Goal: Information Seeking & Learning: Learn about a topic

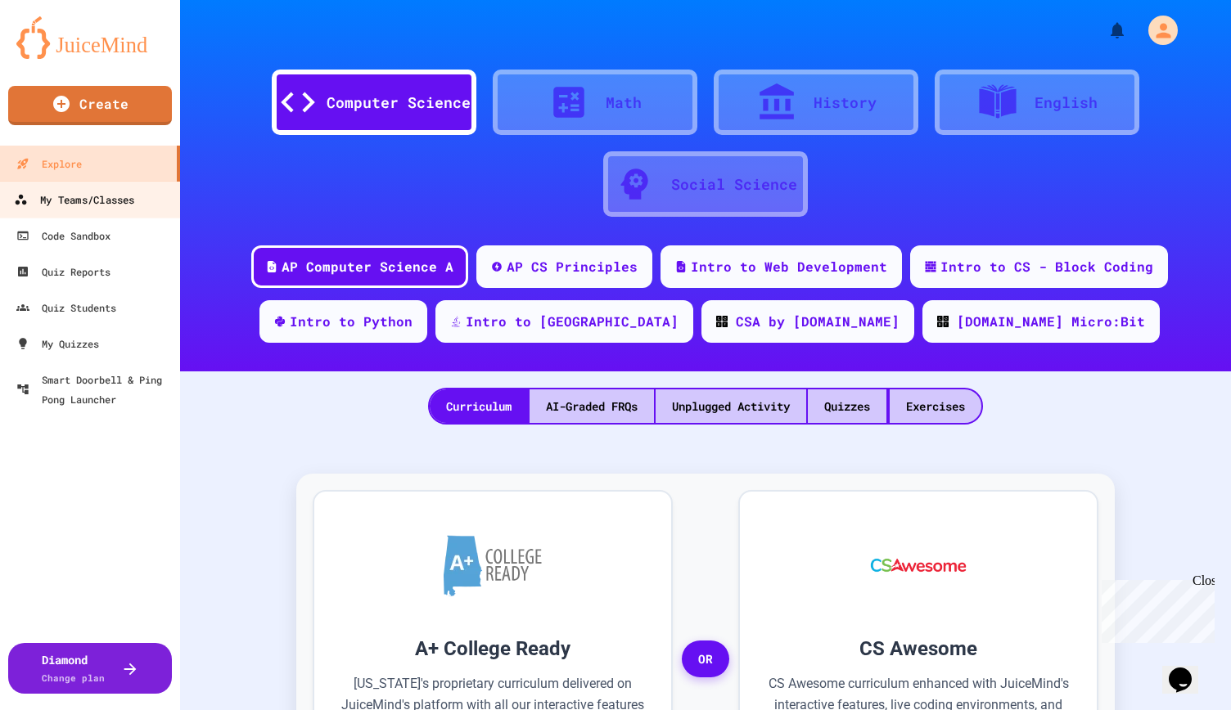
click at [92, 199] on div "My Teams/Classes" at bounding box center [74, 200] width 120 height 20
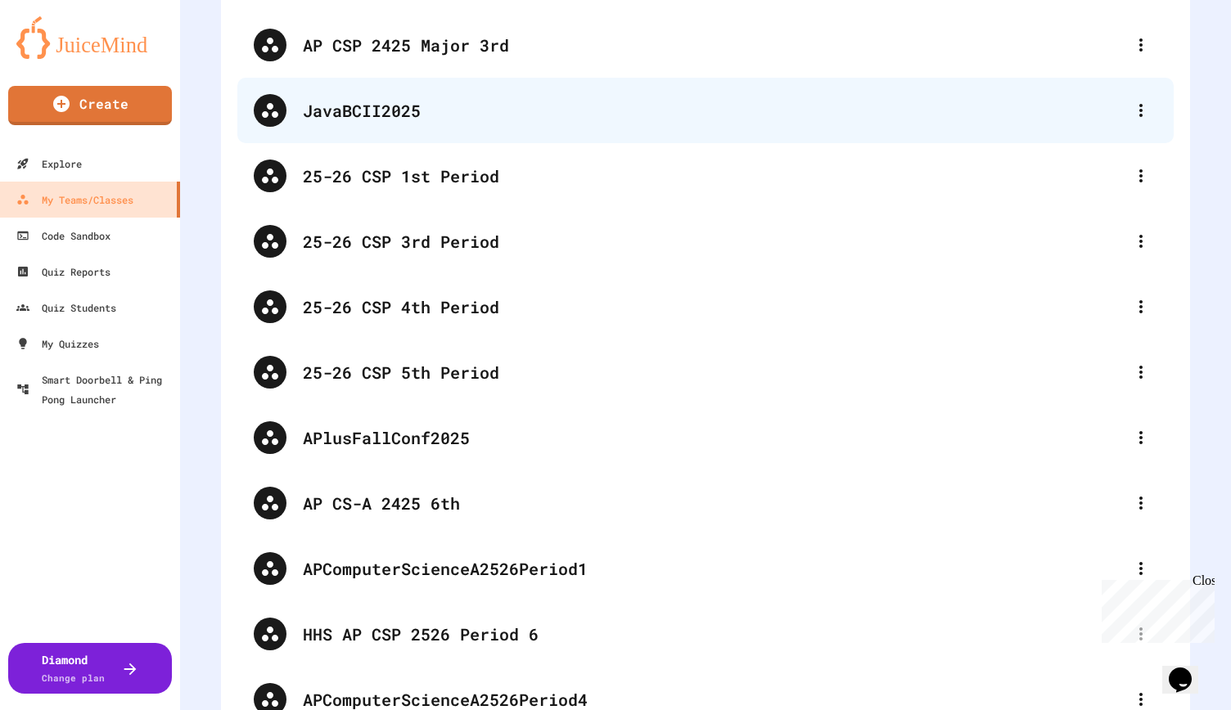
scroll to position [409, 0]
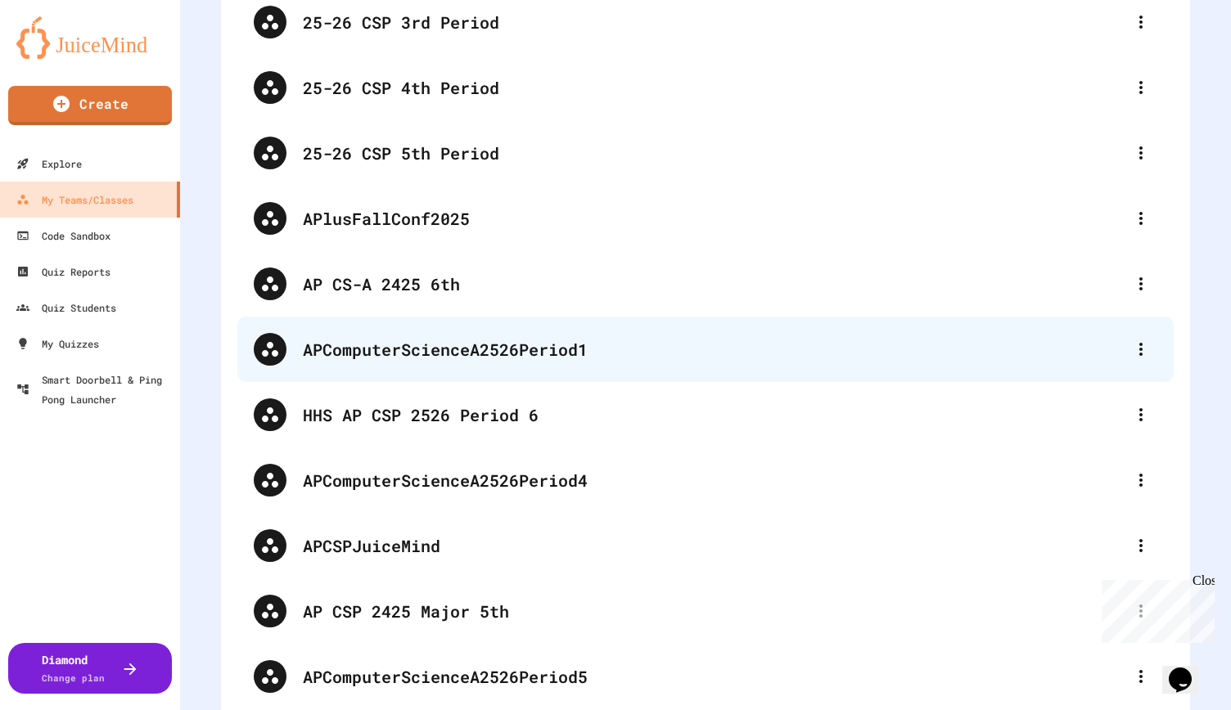
click at [452, 343] on div "APComputerScienceA2526Period1" at bounding box center [714, 349] width 822 height 25
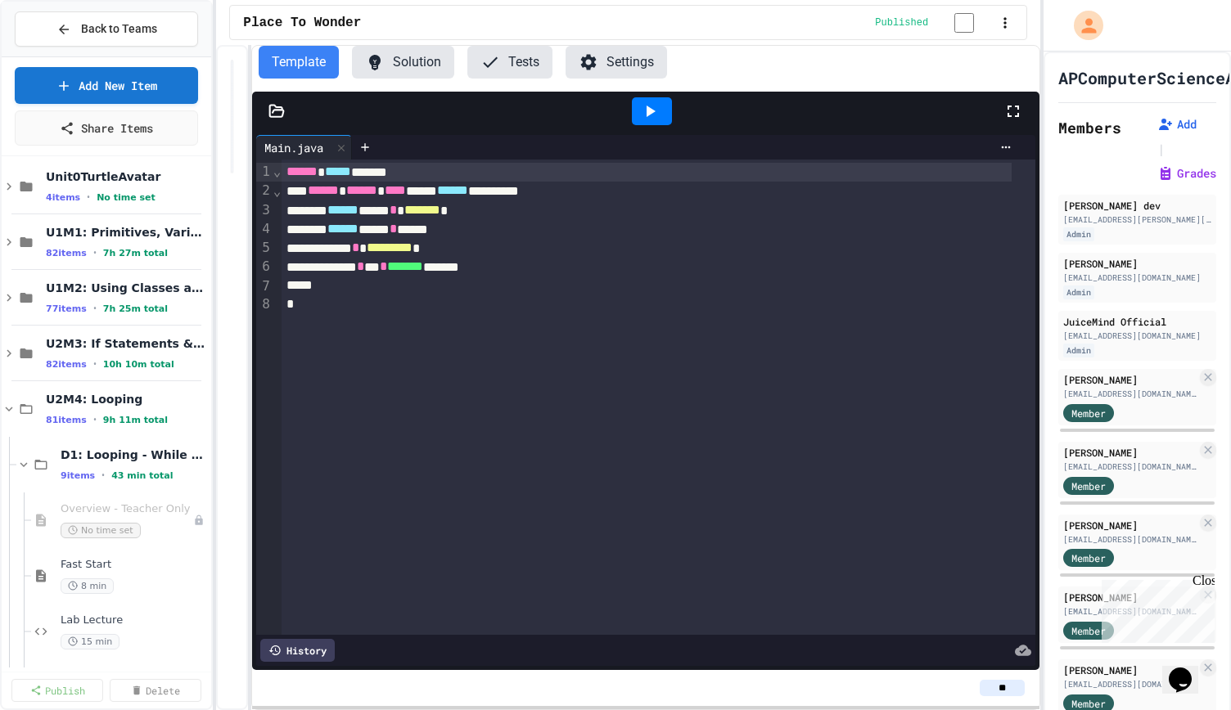
scroll to position [246, 0]
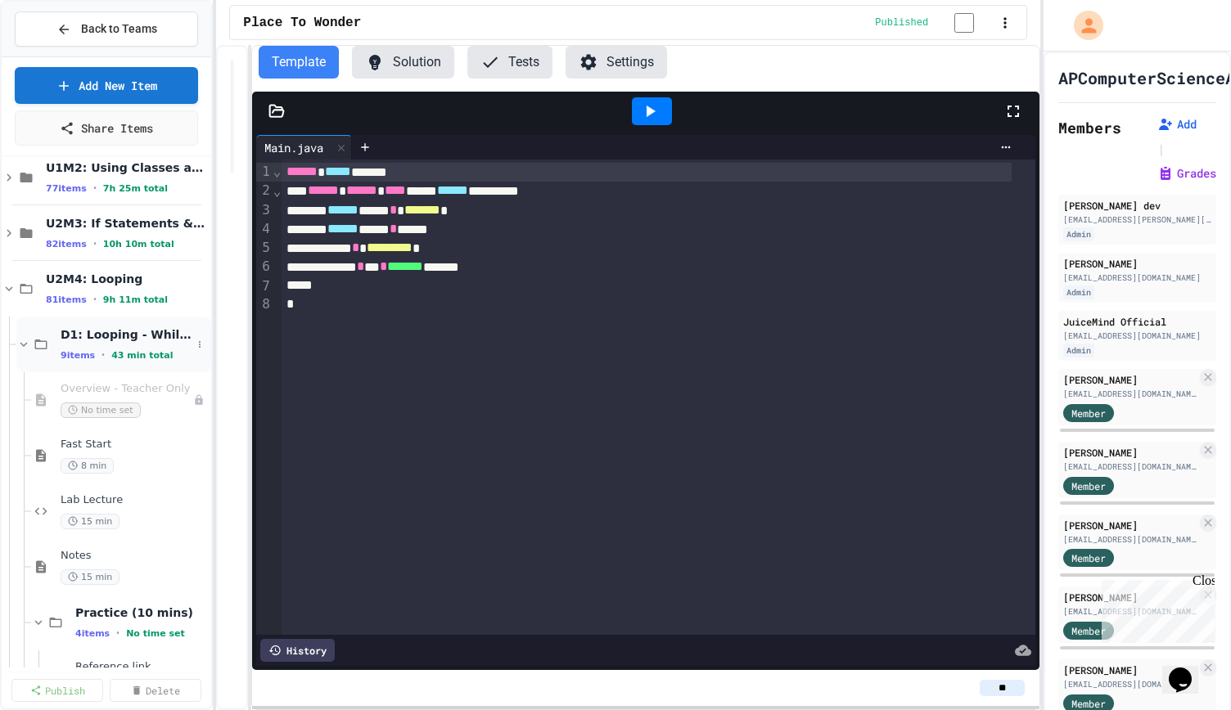
click at [23, 341] on icon at bounding box center [23, 344] width 15 height 15
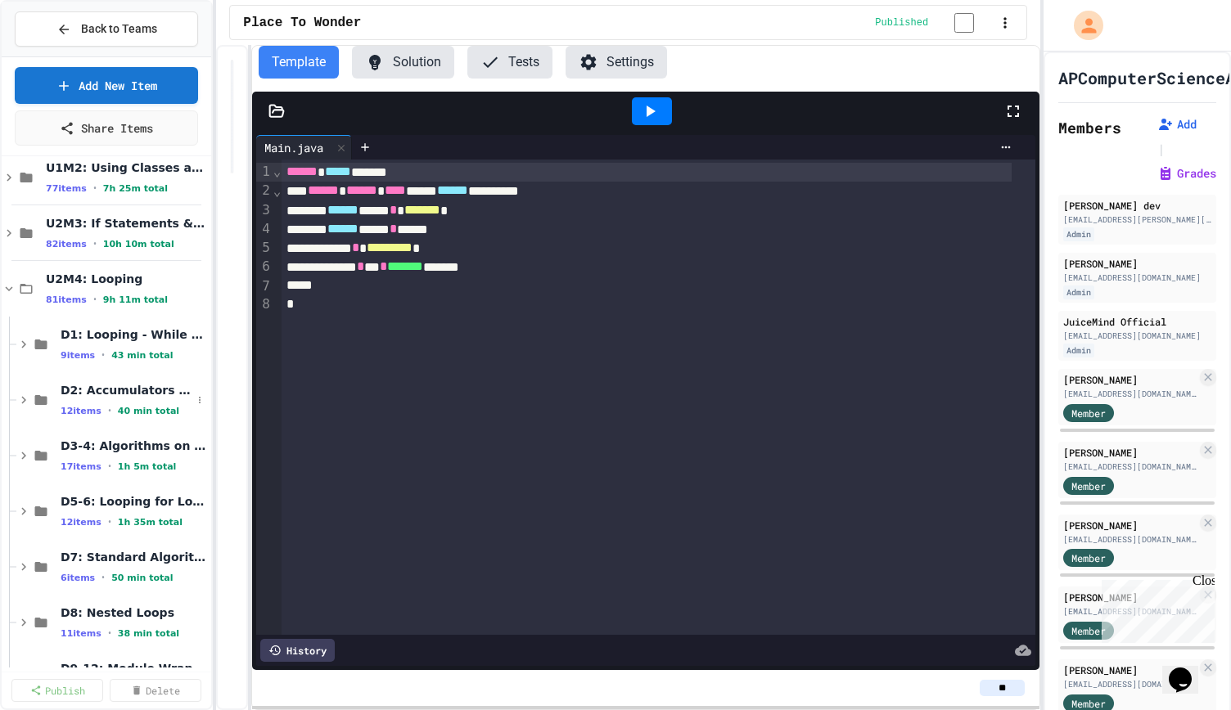
click at [15, 394] on div "D2: Accumulators and Summation 12 items • 40 min total" at bounding box center [107, 400] width 210 height 56
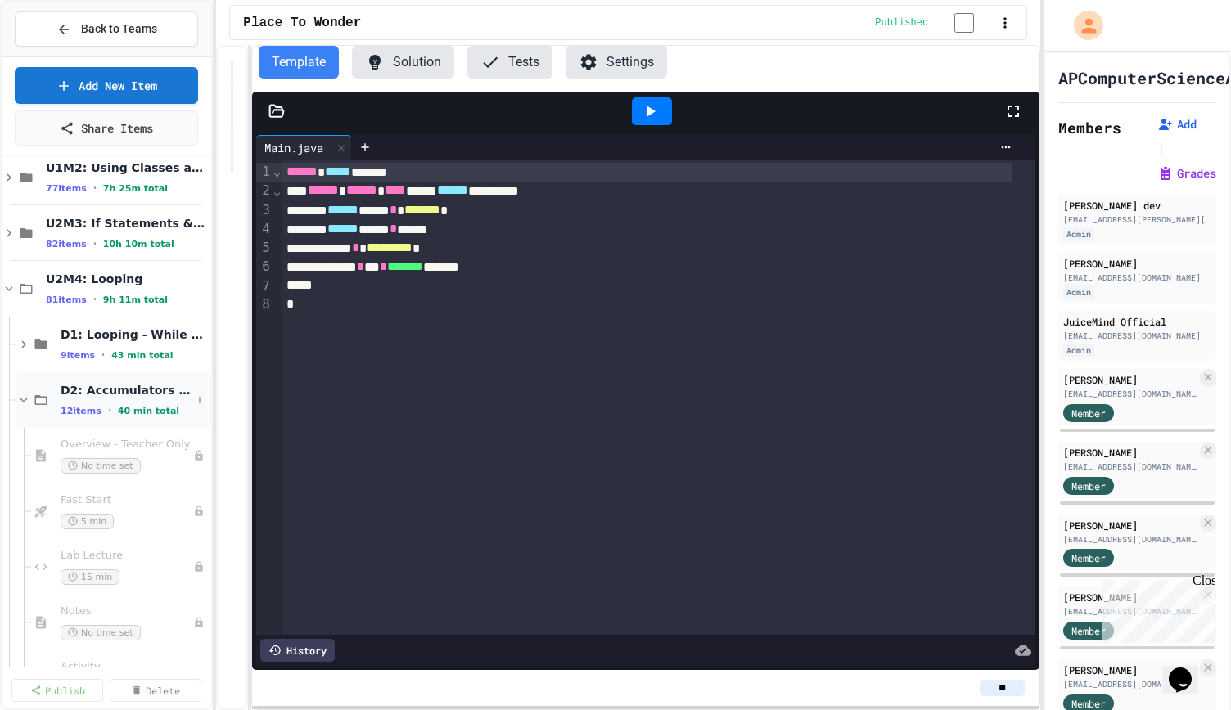
scroll to position [409, 0]
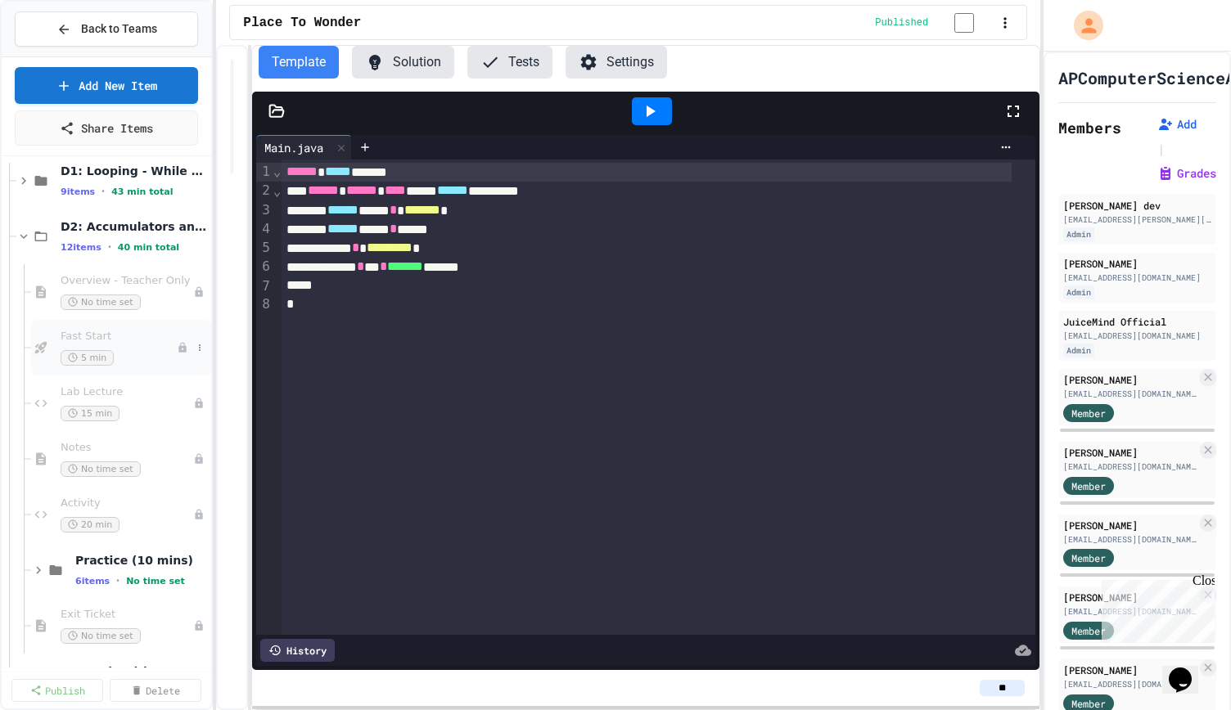
click at [115, 353] on div "5 min" at bounding box center [119, 358] width 116 height 16
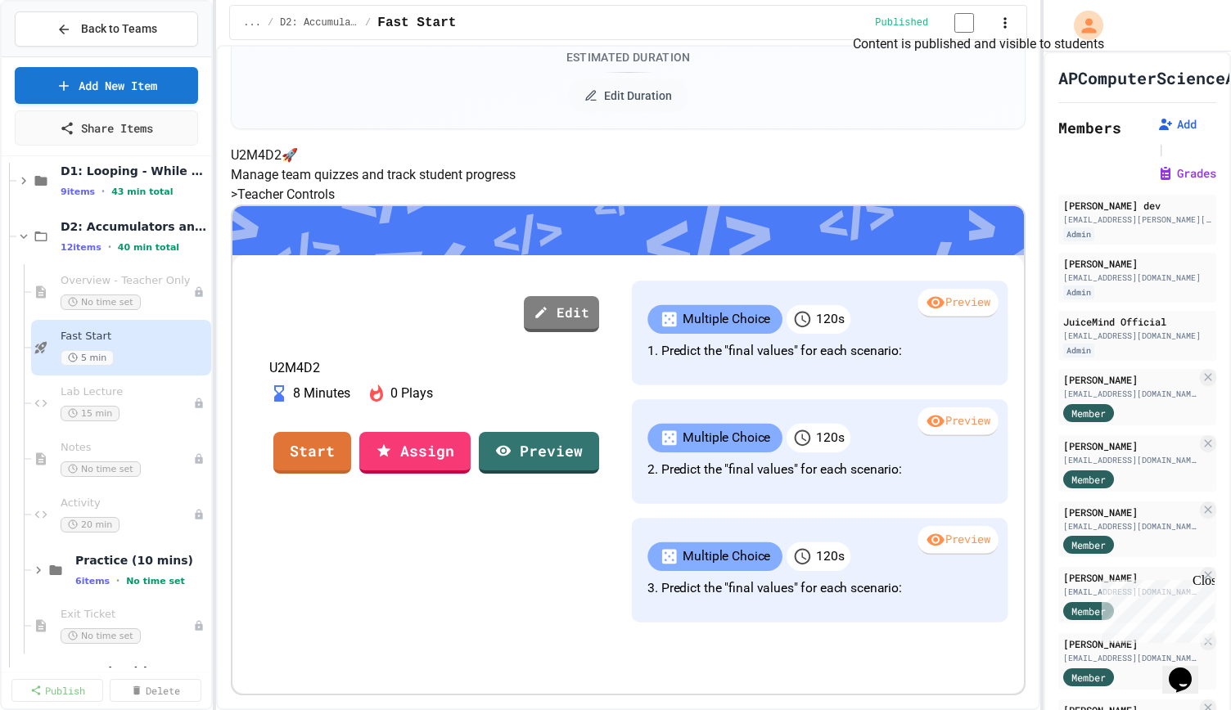
scroll to position [321, 0]
click at [106, 394] on span "Lab Lecture" at bounding box center [119, 392] width 116 height 14
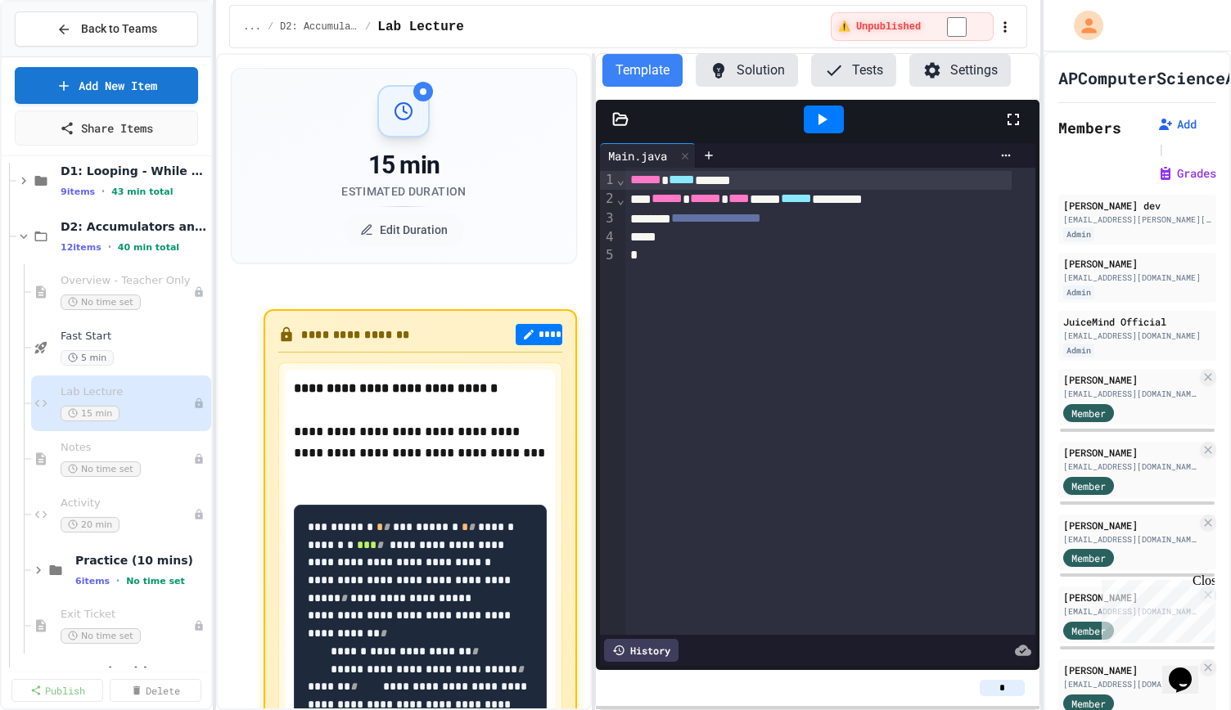
click at [597, 258] on div "**********" at bounding box center [628, 381] width 824 height 657
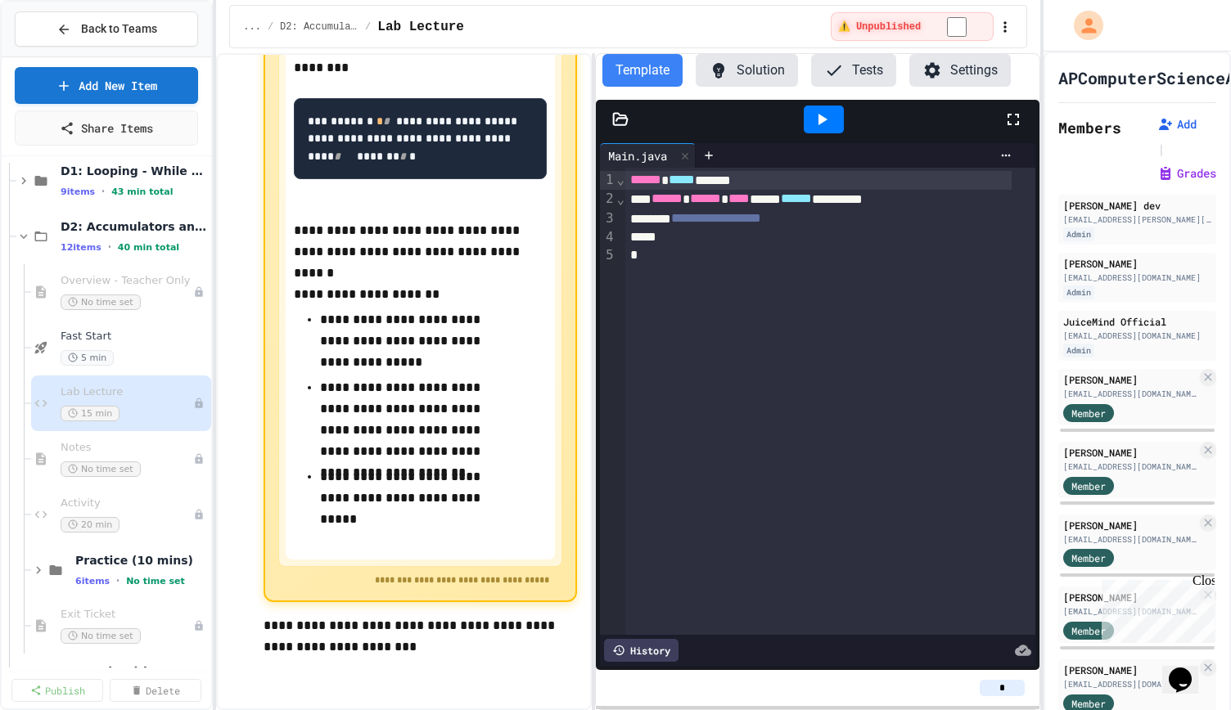
scroll to position [1488, 0]
click at [97, 445] on span "Notes" at bounding box center [119, 448] width 116 height 14
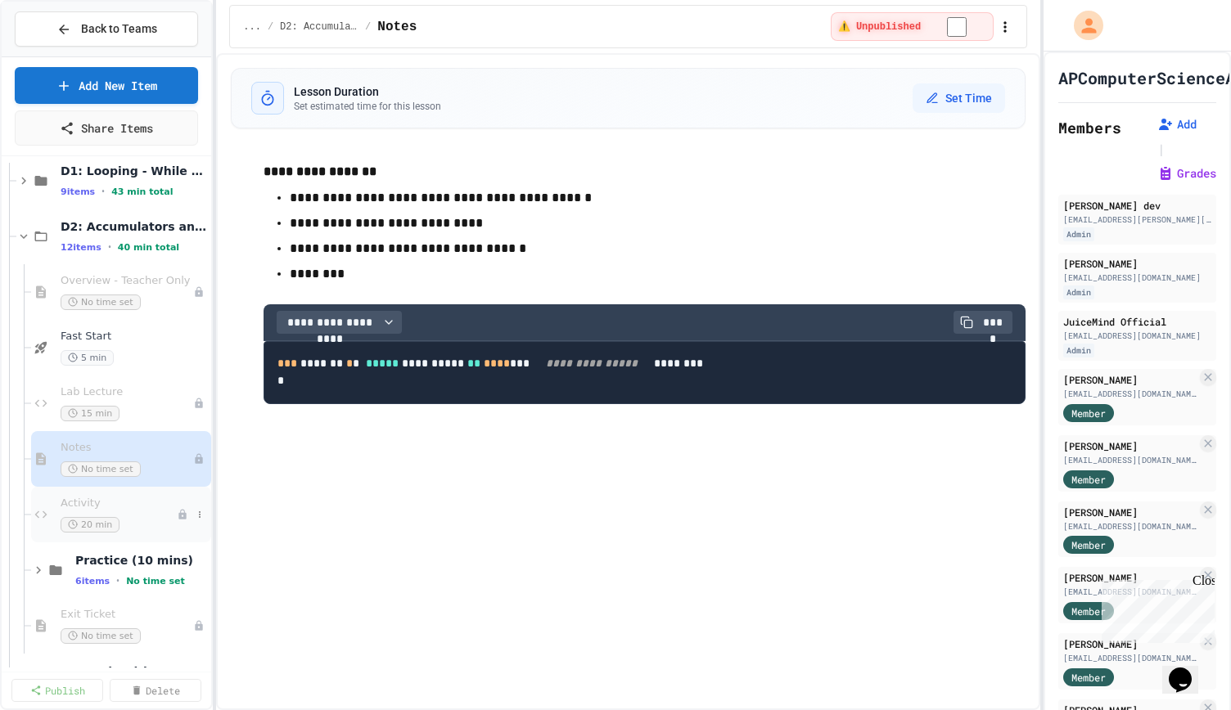
click at [72, 502] on span "Activity" at bounding box center [119, 504] width 116 height 14
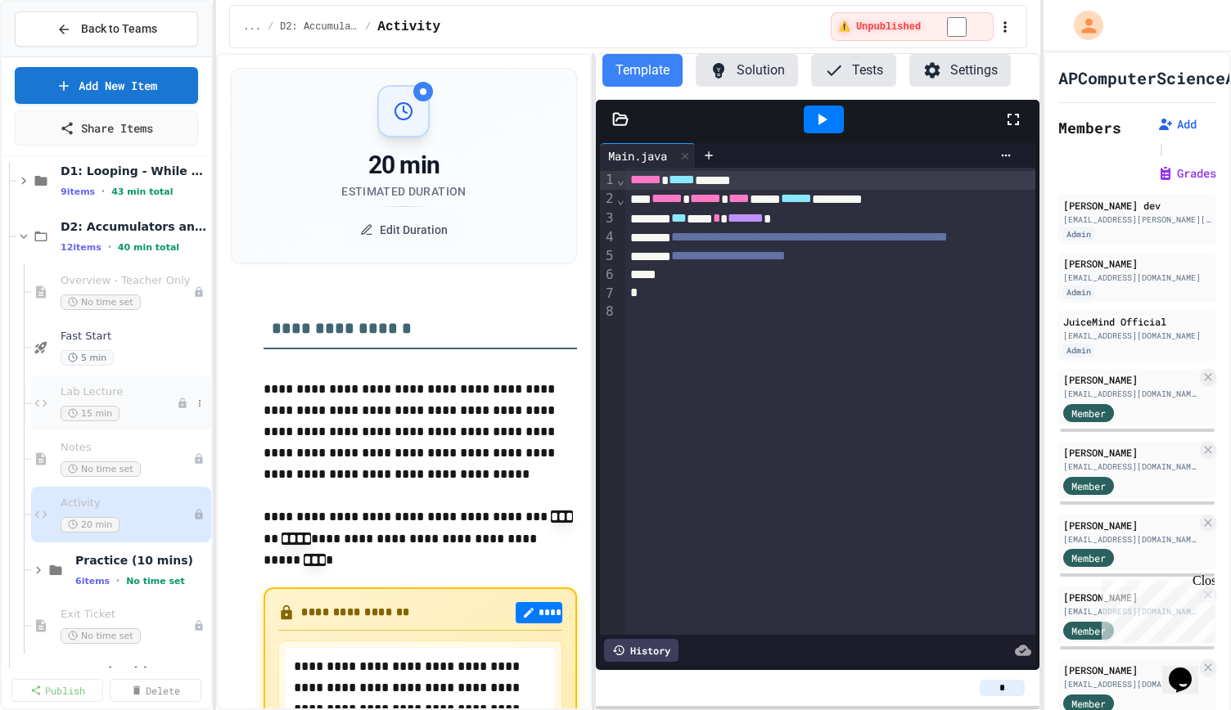
click at [96, 398] on div "Lab Lecture 15 min" at bounding box center [119, 403] width 116 height 36
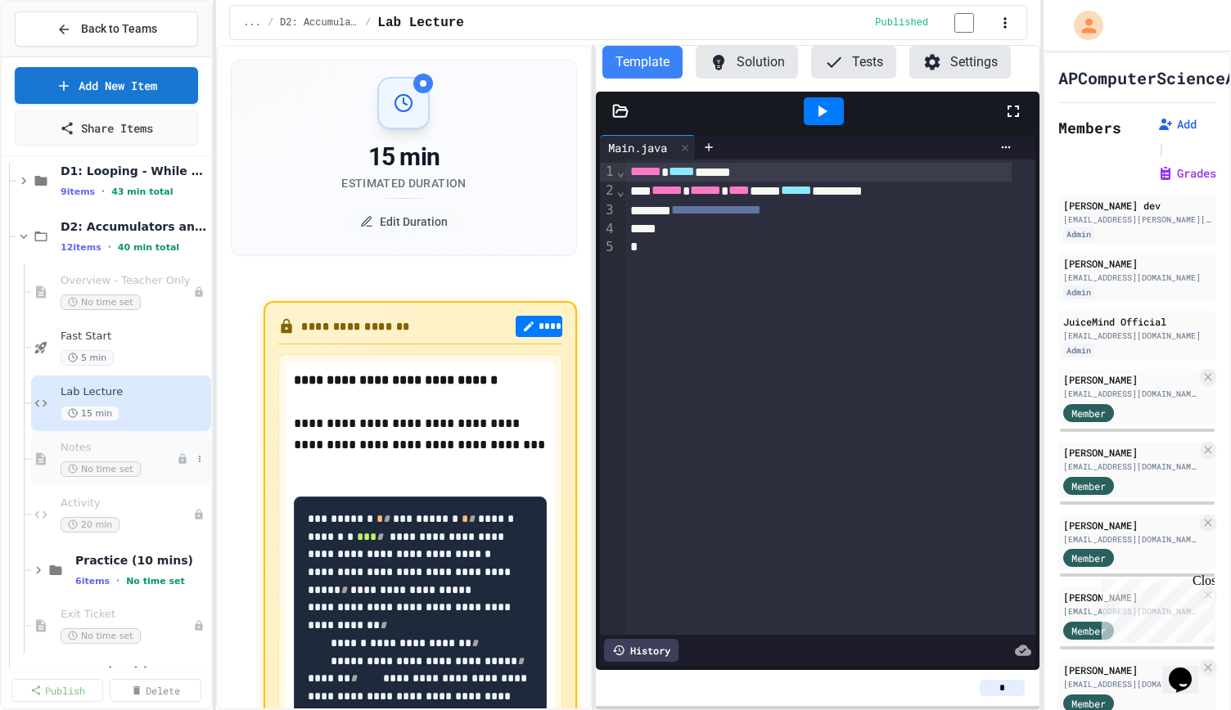
click at [87, 449] on span "Notes" at bounding box center [119, 448] width 116 height 14
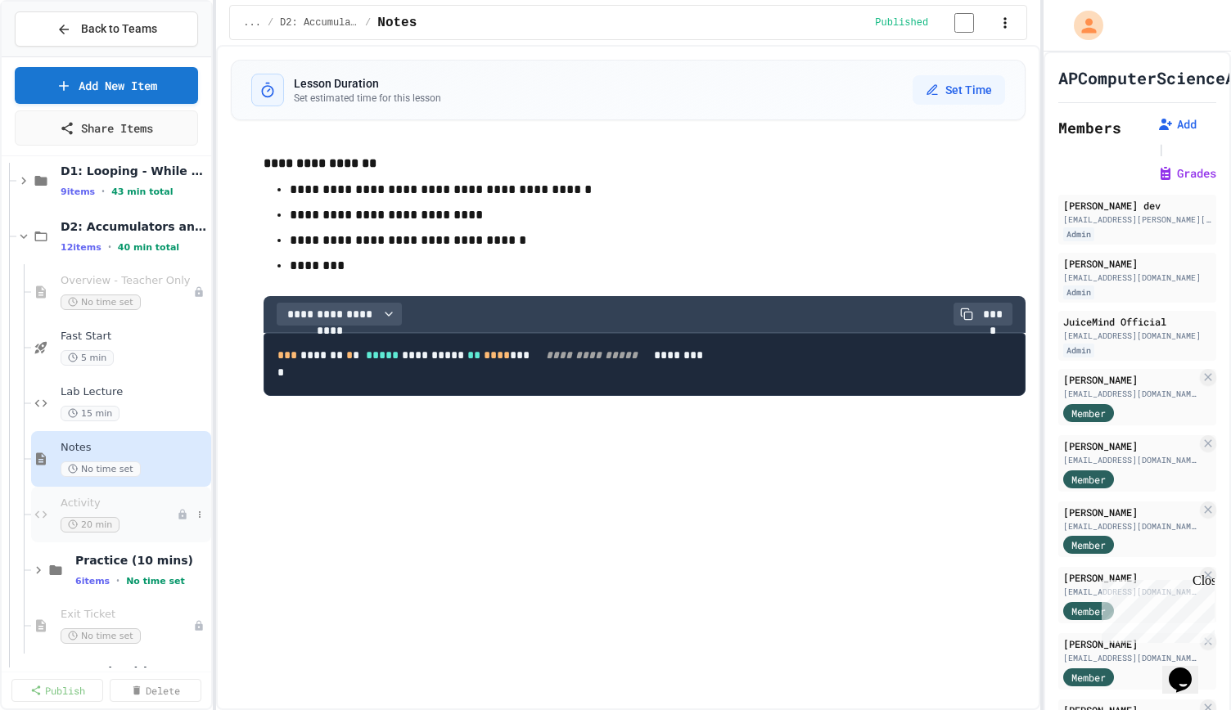
click at [73, 511] on div "Activity 20 min" at bounding box center [119, 515] width 116 height 36
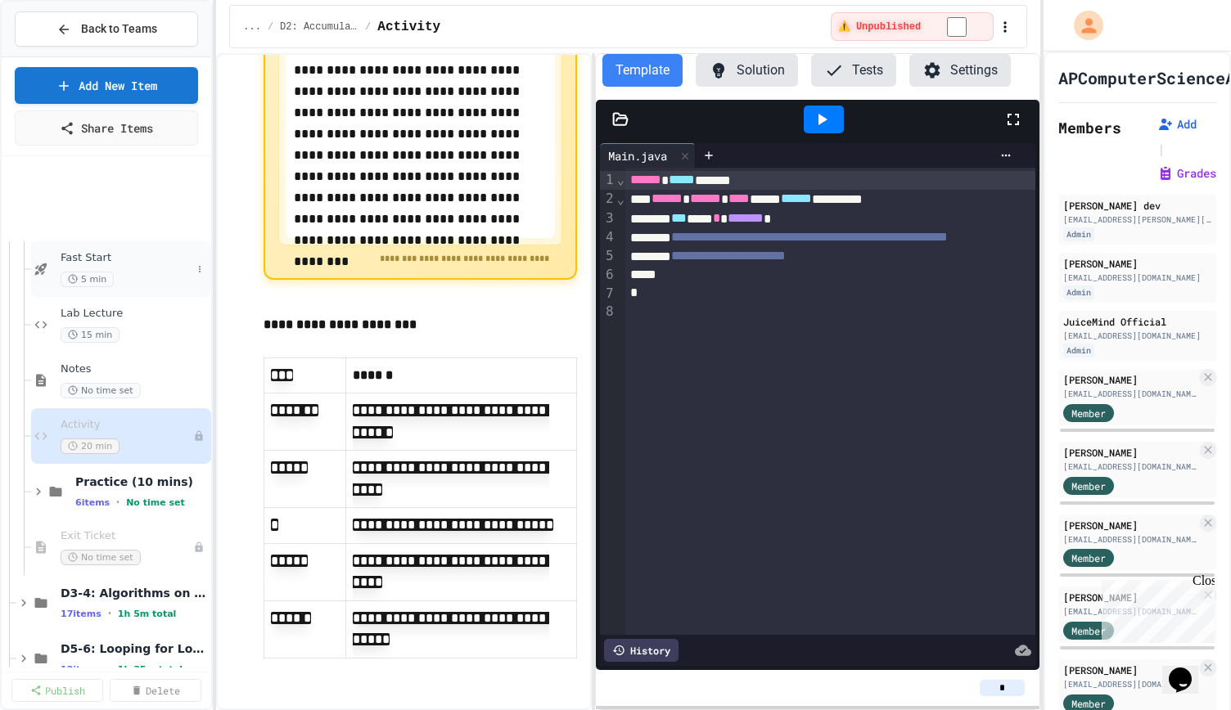
scroll to position [655, 0]
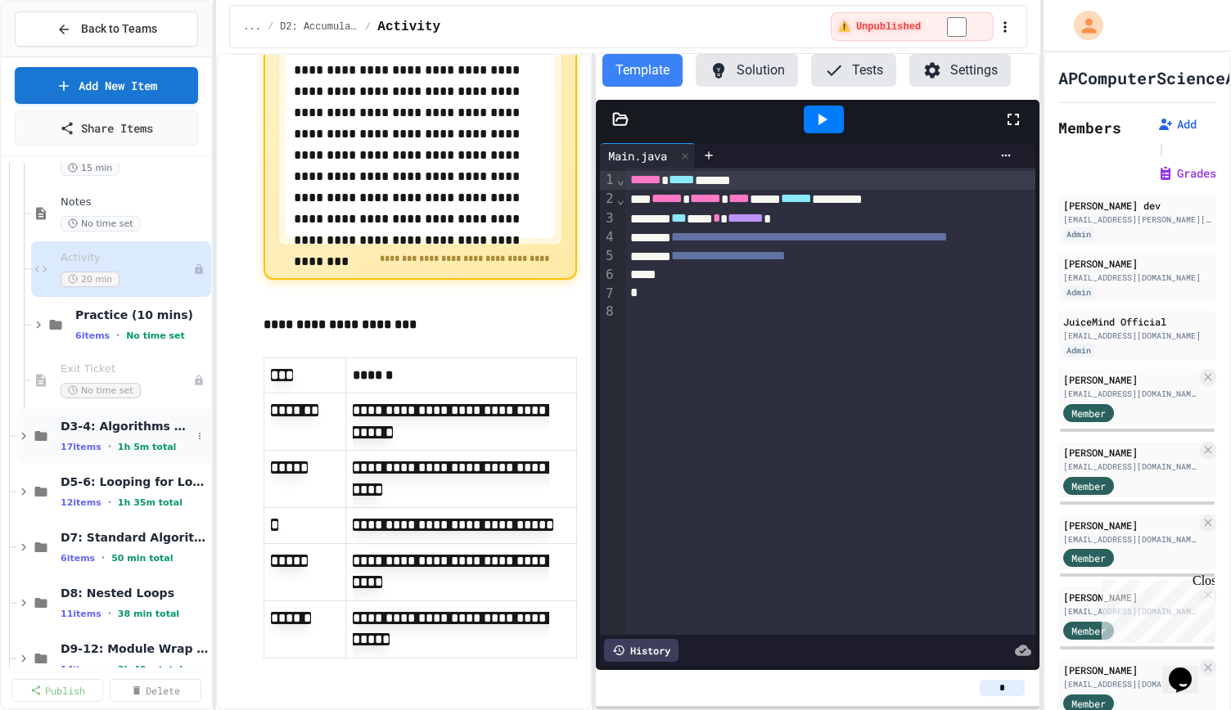
click at [121, 420] on span "D3-4: Algorithms on Strings" at bounding box center [126, 426] width 131 height 15
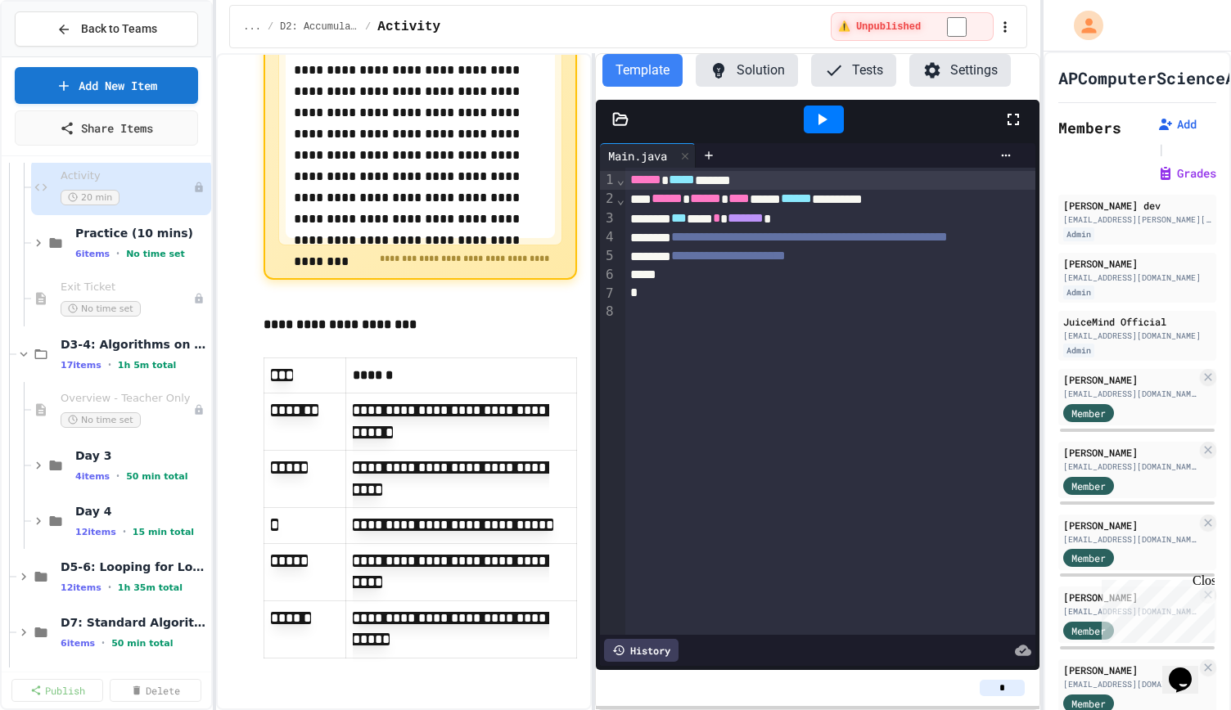
scroll to position [818, 0]
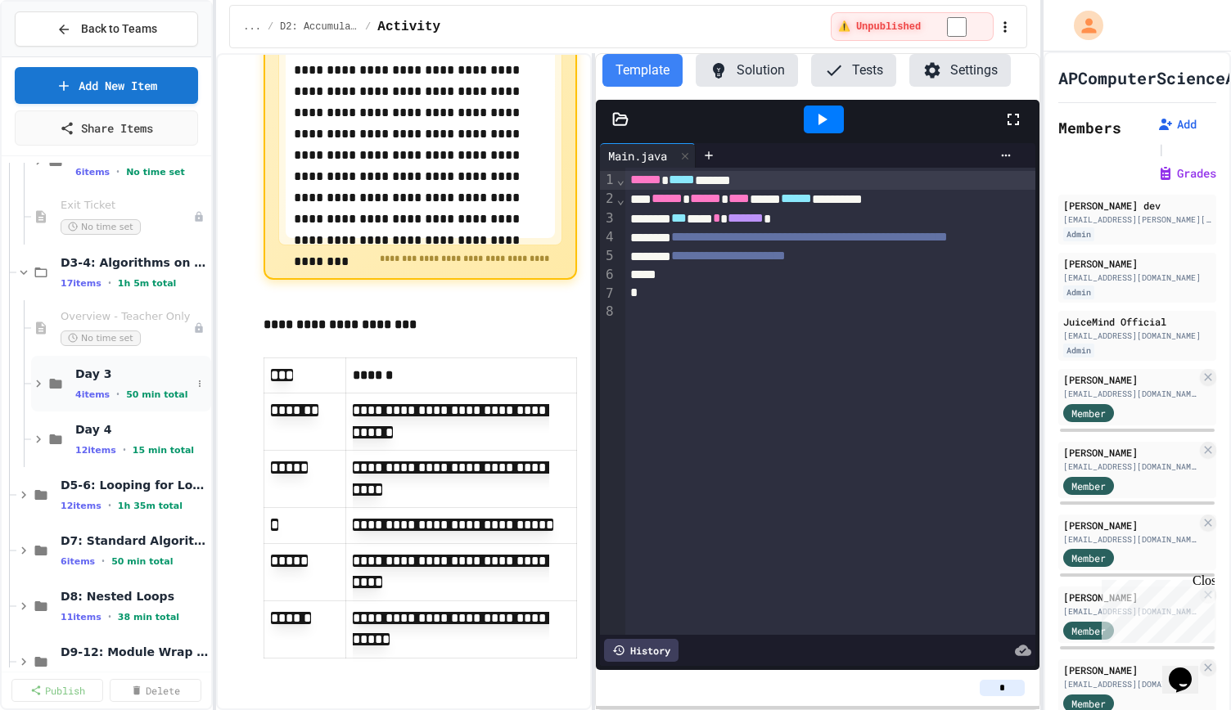
click at [62, 372] on div "Day 3 4 items • 50 min total" at bounding box center [121, 384] width 180 height 56
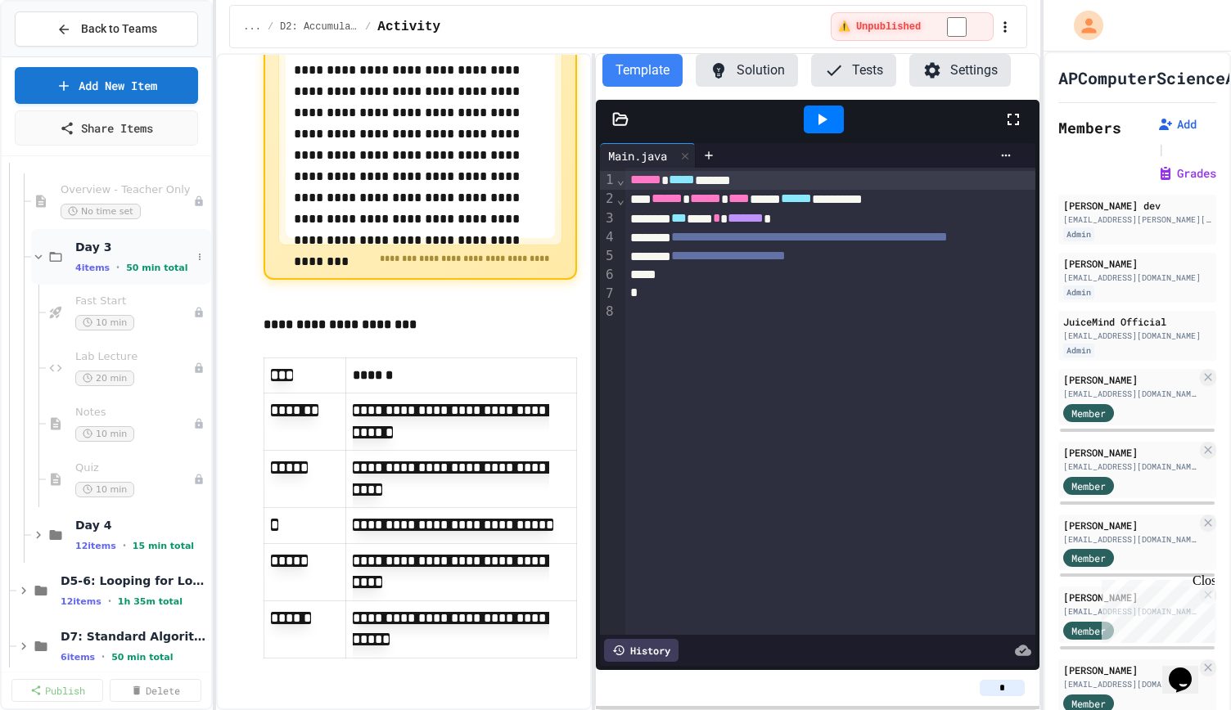
scroll to position [982, 0]
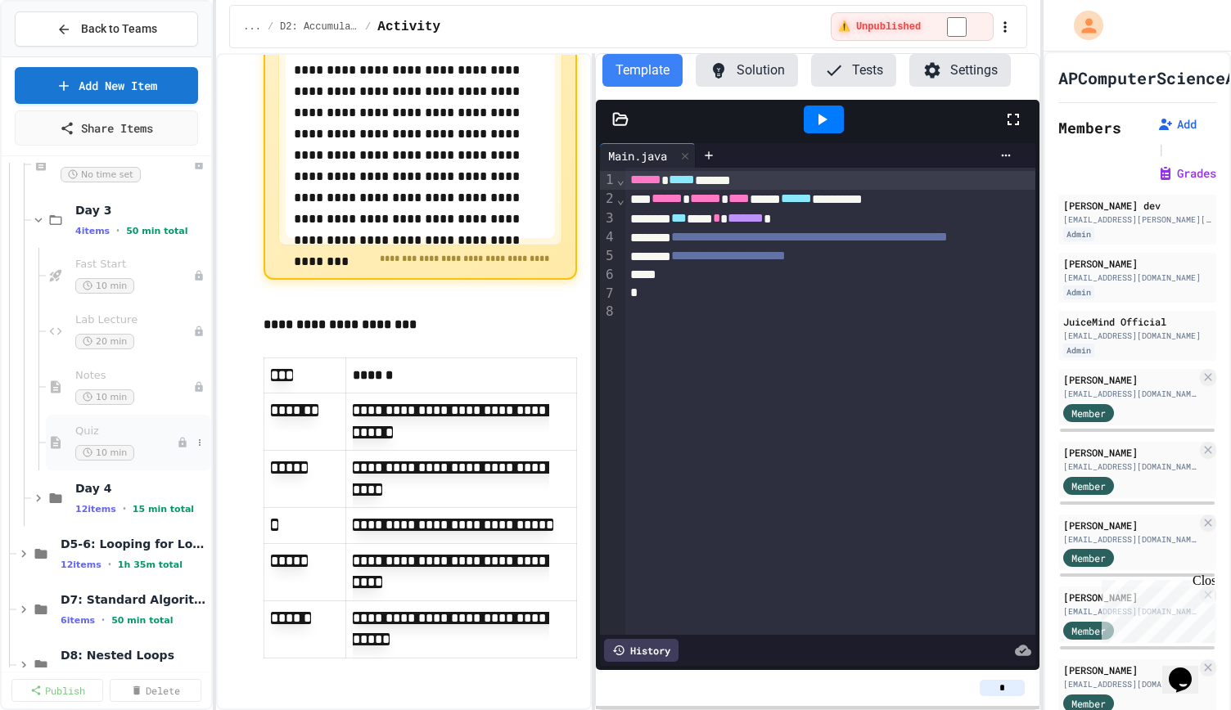
click at [90, 428] on span "Quiz" at bounding box center [125, 432] width 101 height 14
